Goal: Check status

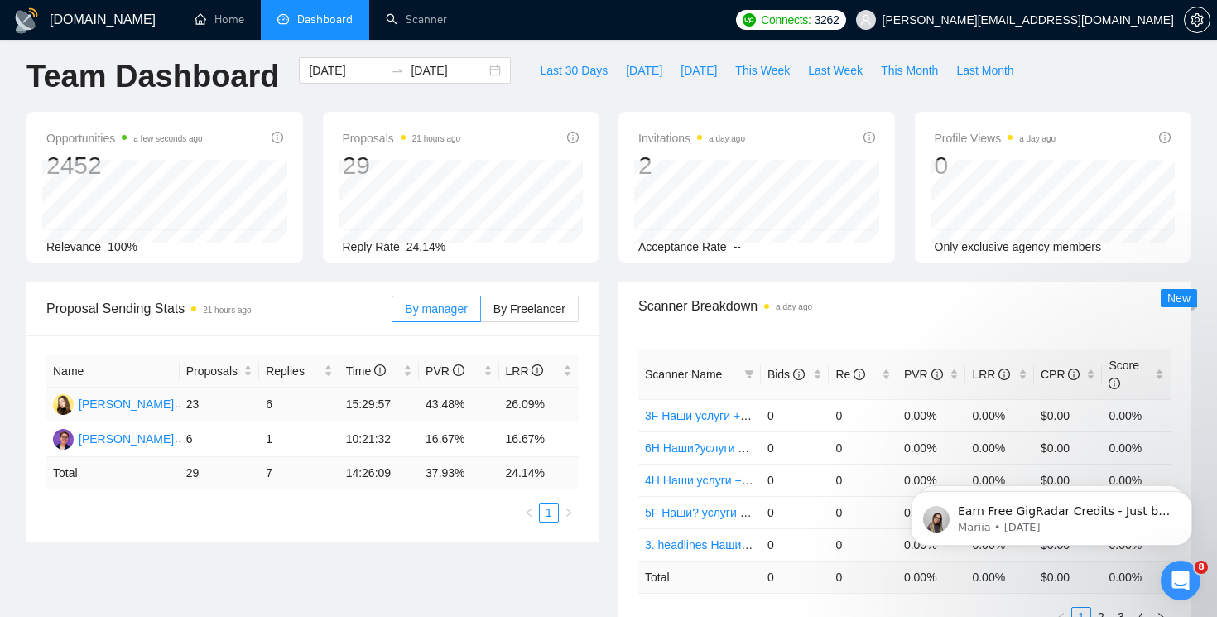
scroll to position [7, 0]
click at [480, 72] on div "[DATE] [DATE]" at bounding box center [405, 72] width 212 height 26
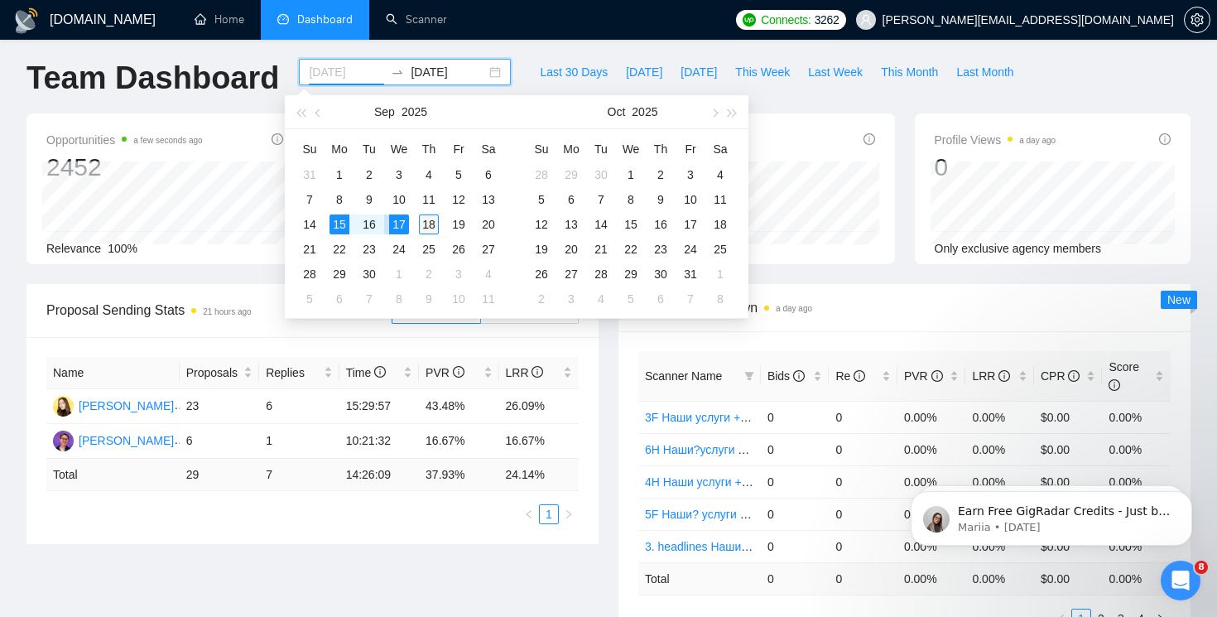
type input "[DATE]"
click at [425, 217] on div "18" at bounding box center [429, 224] width 20 height 20
type input "[DATE]"
click at [333, 70] on input "[DATE]" at bounding box center [346, 72] width 75 height 18
type input "[DATE]"
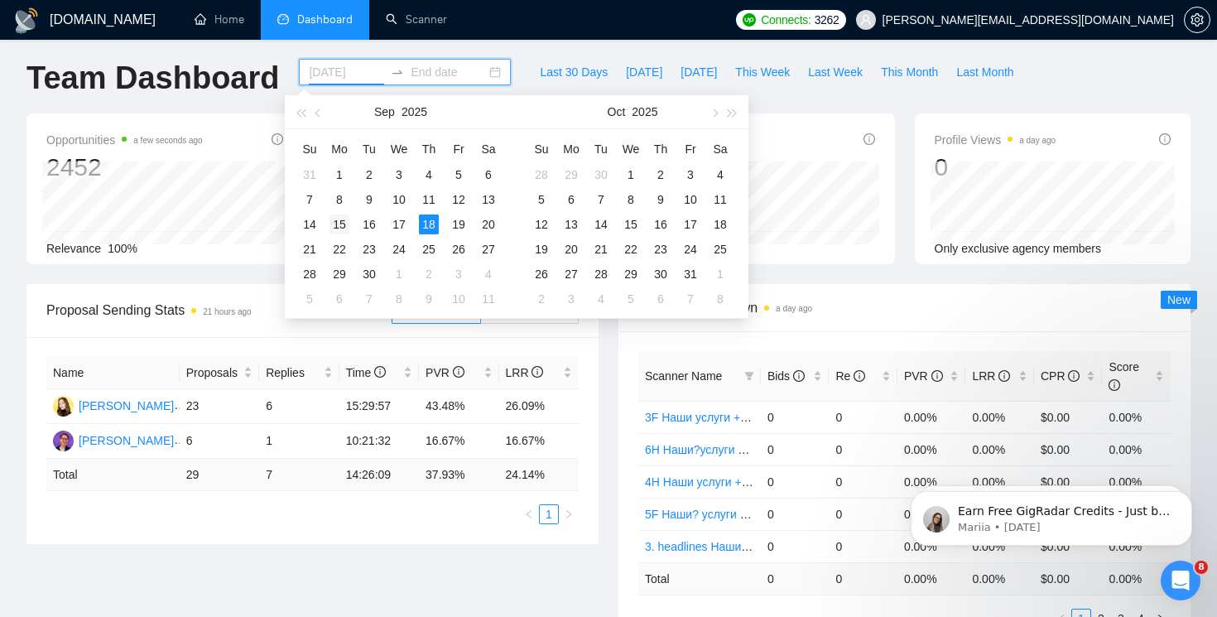
click at [337, 220] on div "15" at bounding box center [339, 224] width 20 height 20
type input "[DATE]"
click at [429, 225] on div "18" at bounding box center [429, 224] width 20 height 20
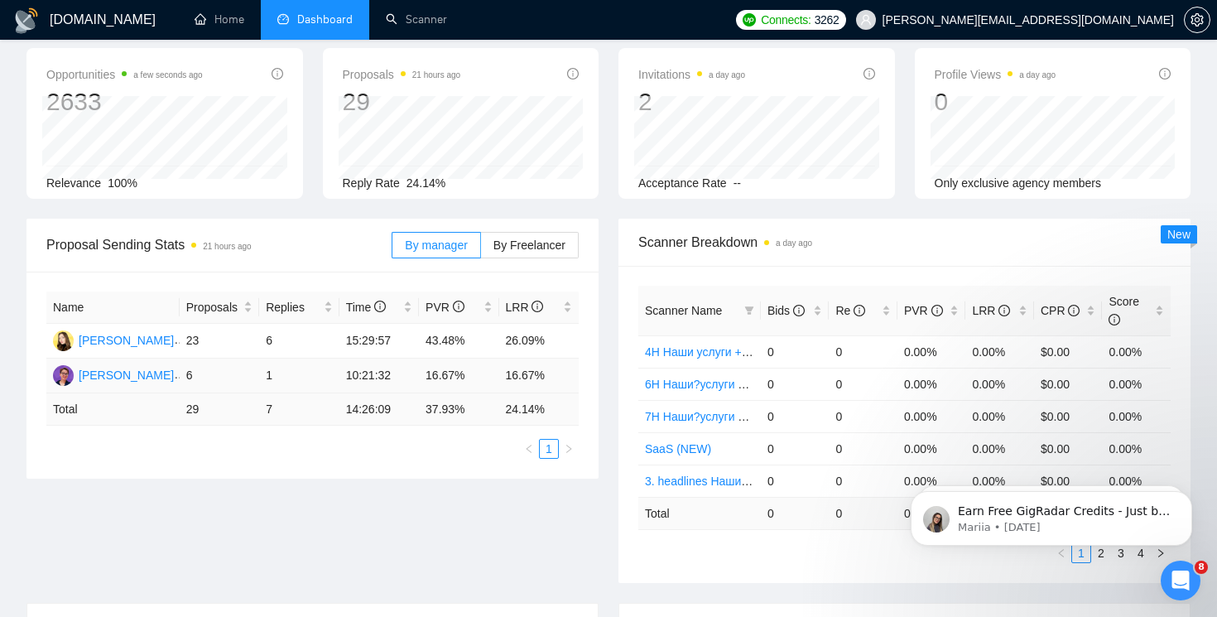
scroll to position [4, 0]
